Goal: Task Accomplishment & Management: Manage account settings

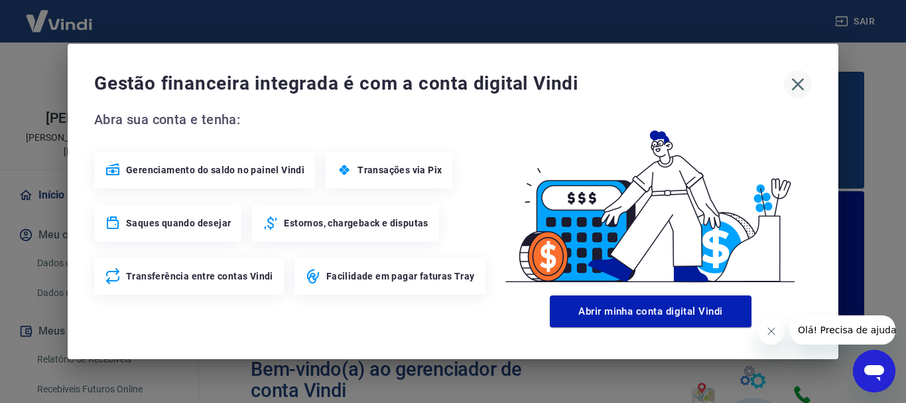
click at [796, 81] on icon "button" at bounding box center [797, 84] width 21 height 21
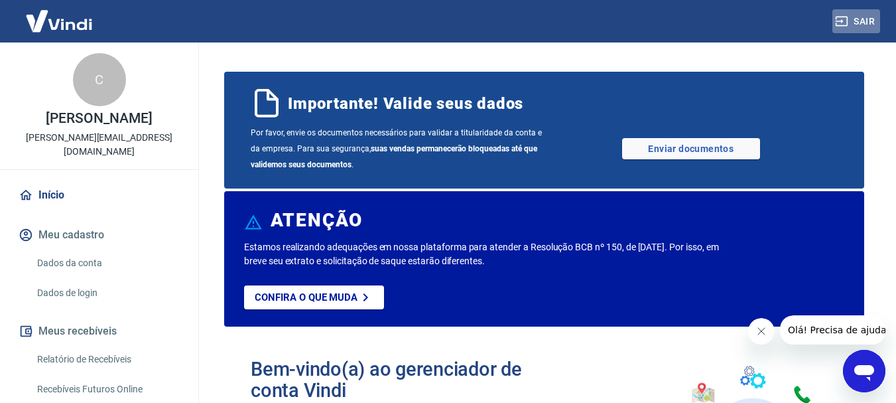
click at [864, 21] on button "Sair" at bounding box center [857, 21] width 48 height 25
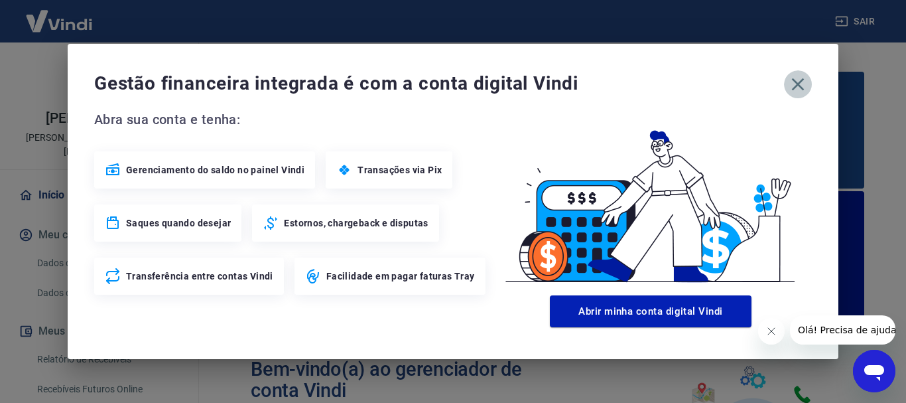
click at [798, 84] on icon "button" at bounding box center [798, 84] width 13 height 13
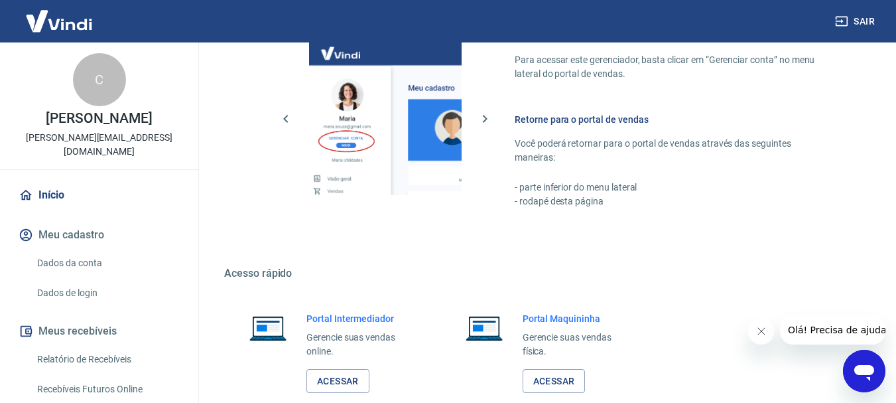
scroll to position [929, 0]
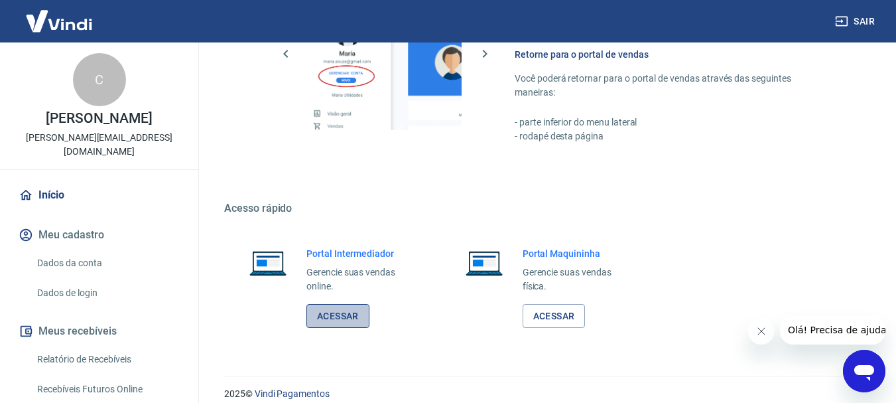
click at [350, 316] on link "Acessar" at bounding box center [338, 316] width 63 height 25
